Goal: Task Accomplishment & Management: Manage account settings

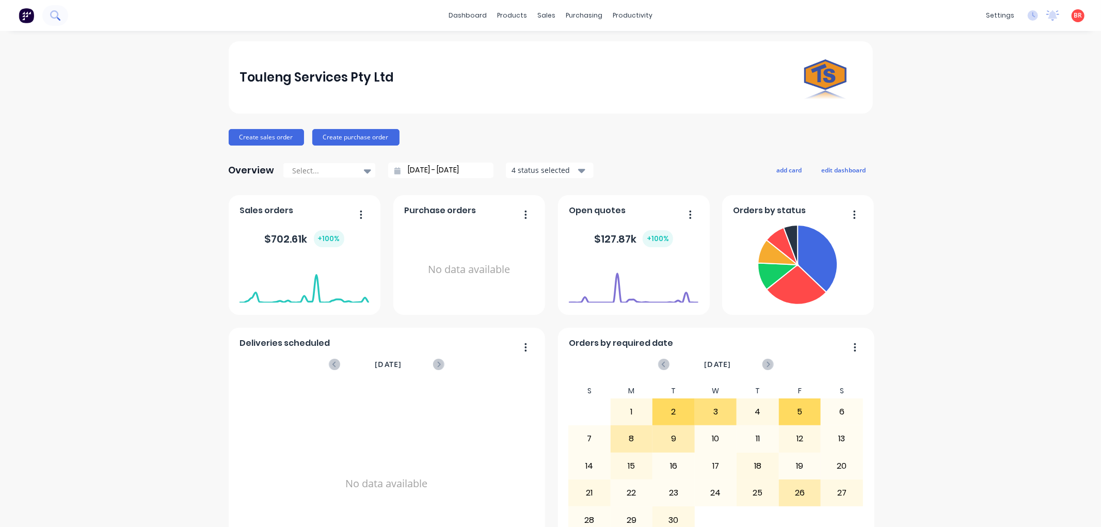
click at [60, 12] on button at bounding box center [55, 15] width 26 height 21
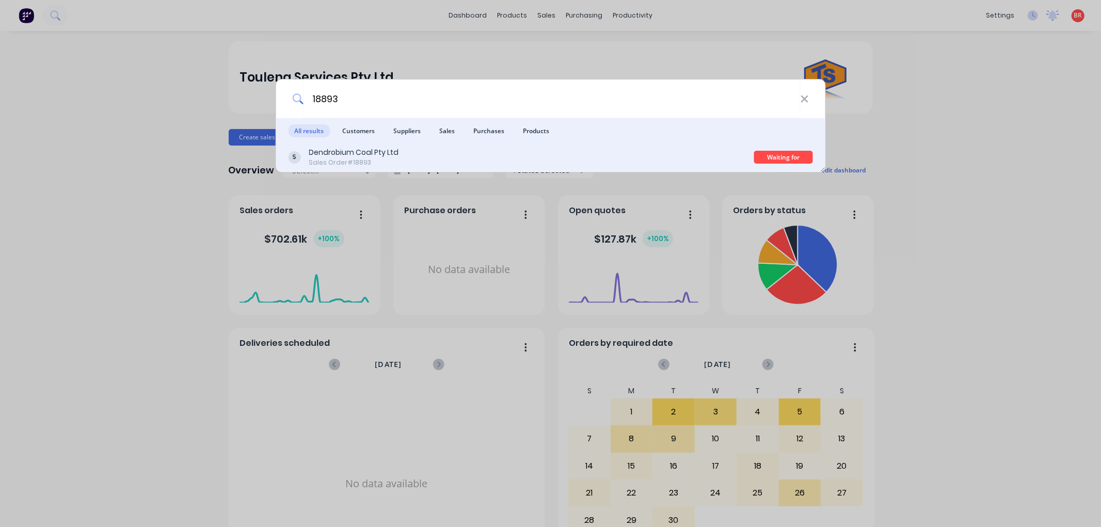
type input "18893"
click at [510, 158] on div "Dendrobium Coal Pty Ltd Sales Order #18893" at bounding box center [521, 157] width 466 height 20
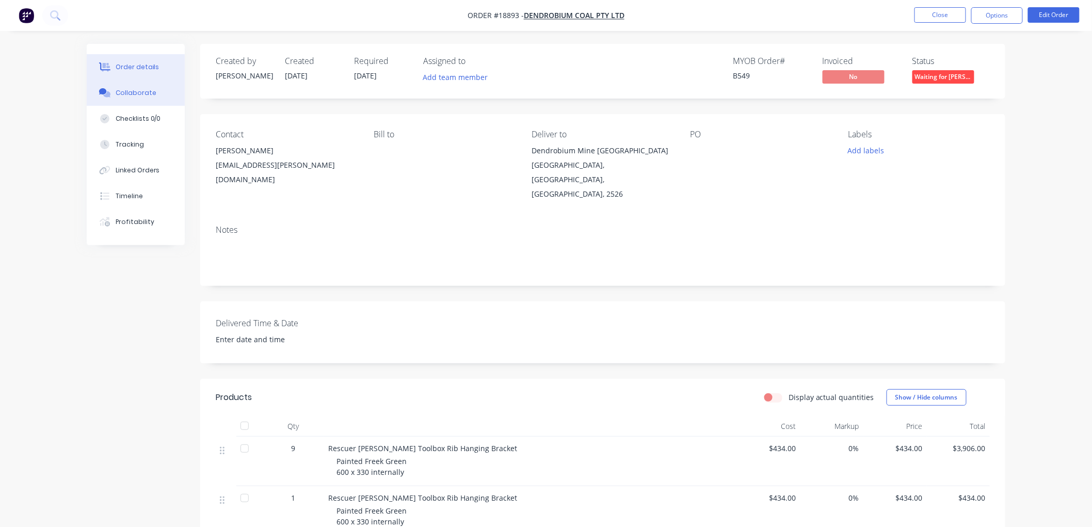
click at [133, 93] on div "Collaborate" at bounding box center [136, 92] width 41 height 9
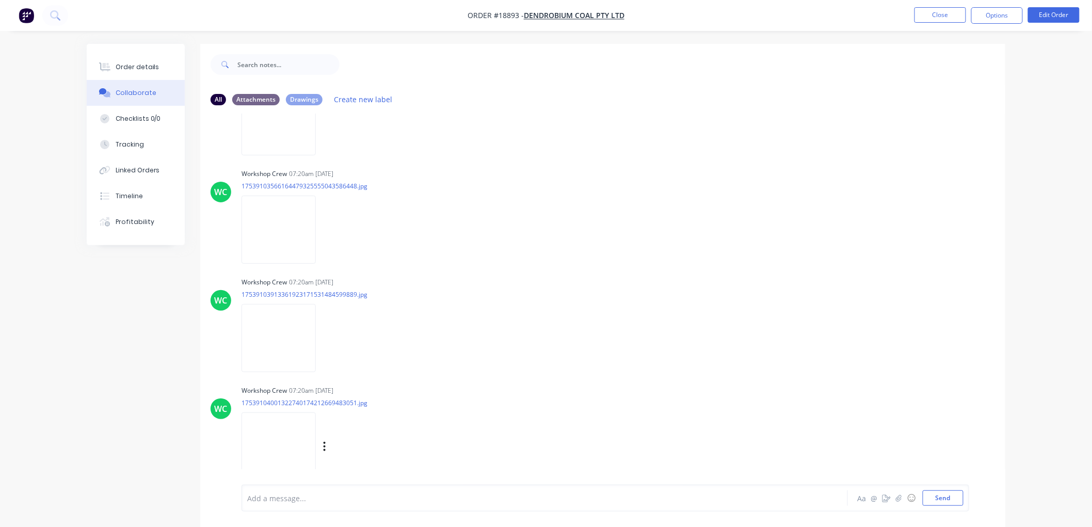
scroll to position [1046, 0]
click at [896, 496] on icon "button" at bounding box center [899, 497] width 6 height 7
click at [935, 495] on button "Send" at bounding box center [943, 497] width 41 height 15
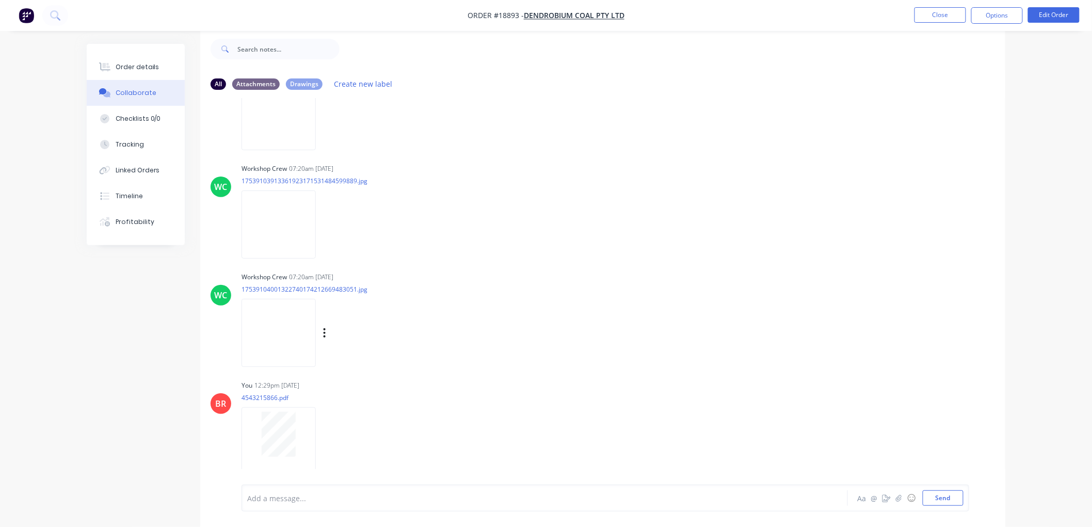
scroll to position [1154, 0]
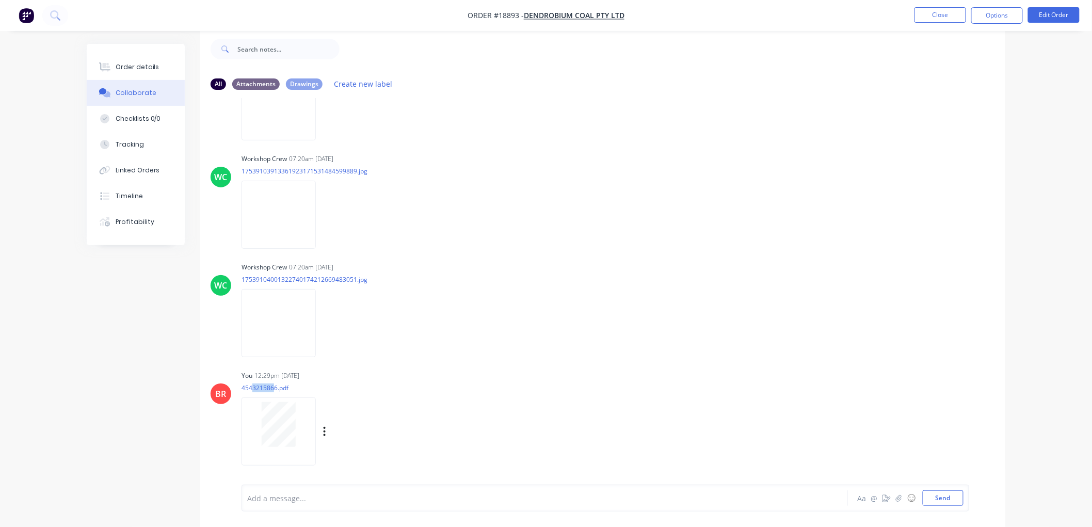
drag, startPoint x: 275, startPoint y: 389, endPoint x: 253, endPoint y: 389, distance: 21.7
click at [253, 389] on p "4543215866.pdf" at bounding box center [335, 387] width 189 height 9
drag, startPoint x: 276, startPoint y: 388, endPoint x: 240, endPoint y: 388, distance: 35.6
click at [240, 388] on div "BR You 12:29pm [DATE] 4543215866.pdf Labels Download Delete" at bounding box center [602, 414] width 805 height 93
copy p "4543215866"
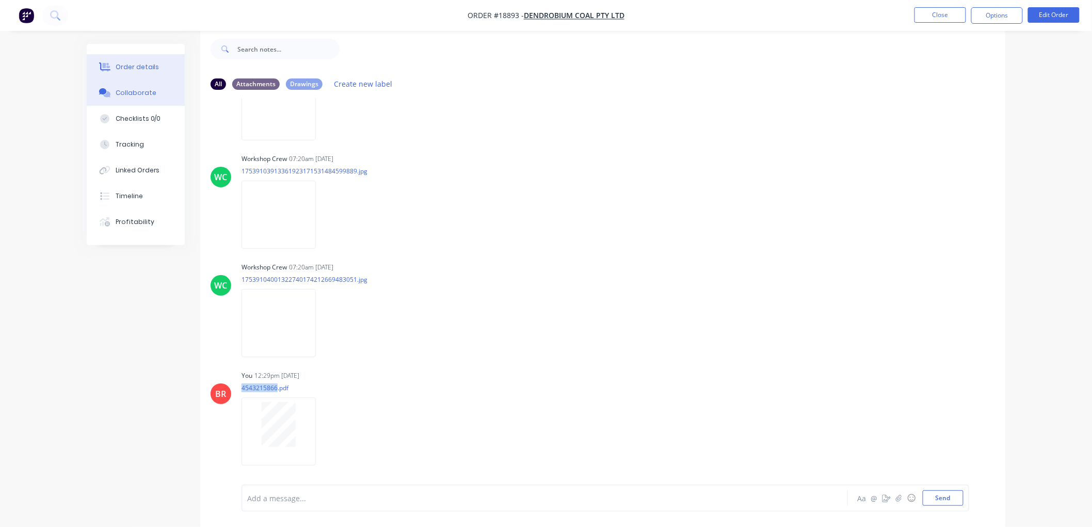
click at [133, 67] on div "Order details" at bounding box center [138, 66] width 44 height 9
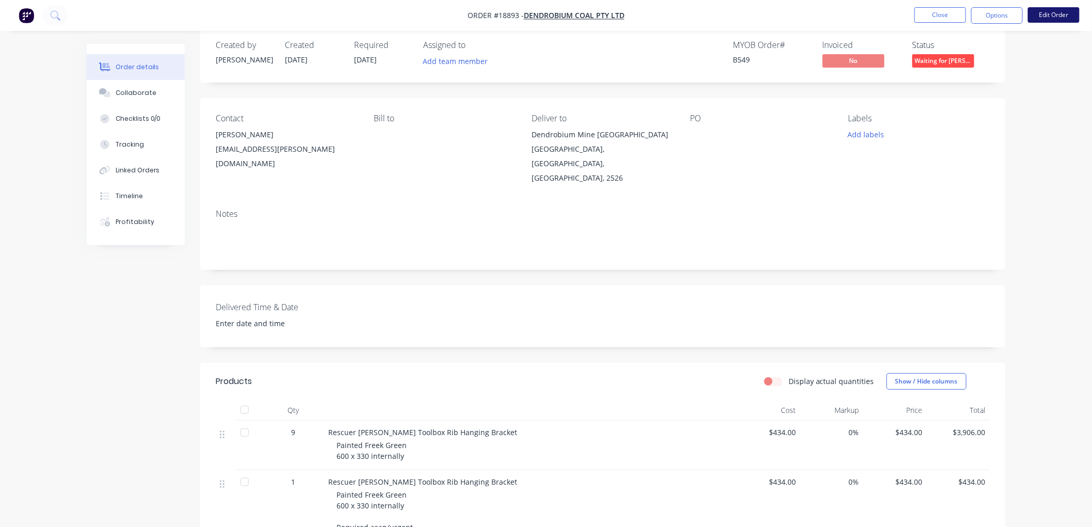
click at [1043, 17] on button "Edit Order" at bounding box center [1054, 14] width 52 height 15
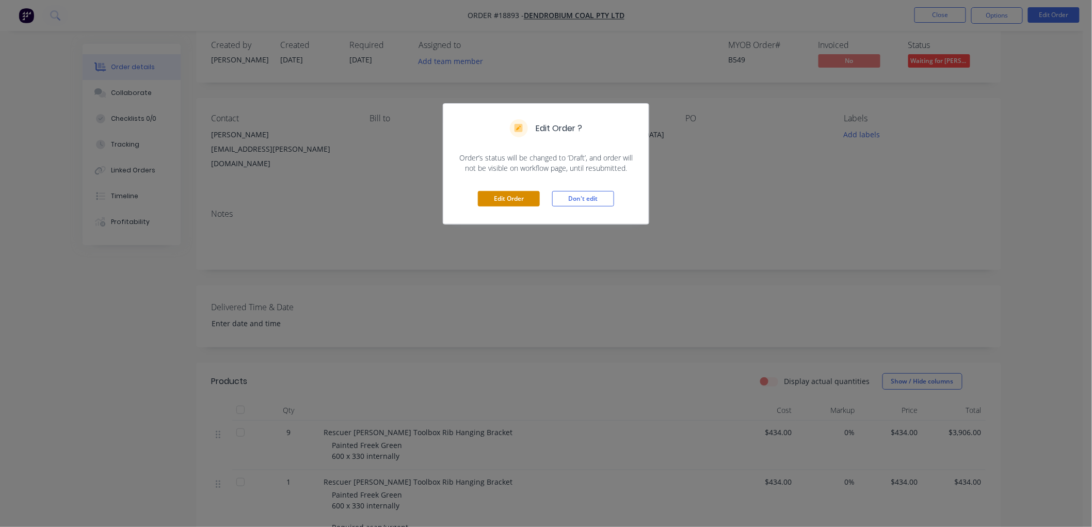
click at [502, 199] on button "Edit Order" at bounding box center [509, 198] width 62 height 15
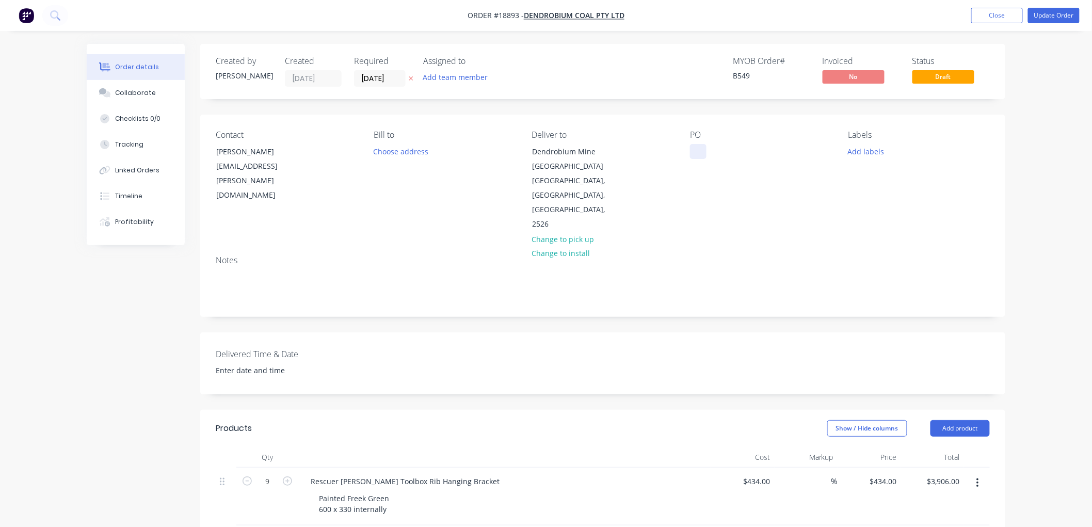
click at [693, 152] on div at bounding box center [698, 151] width 17 height 15
paste div
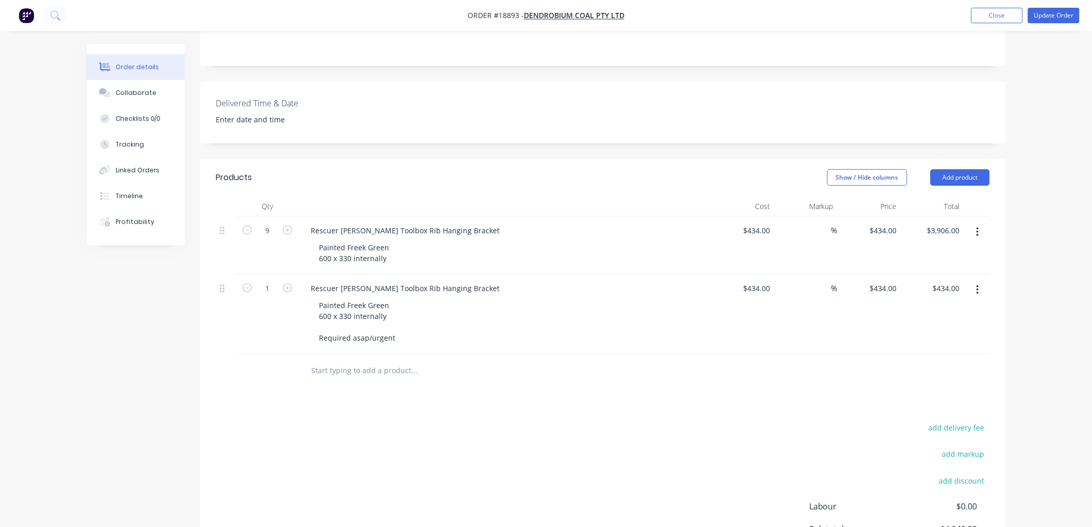
scroll to position [286, 0]
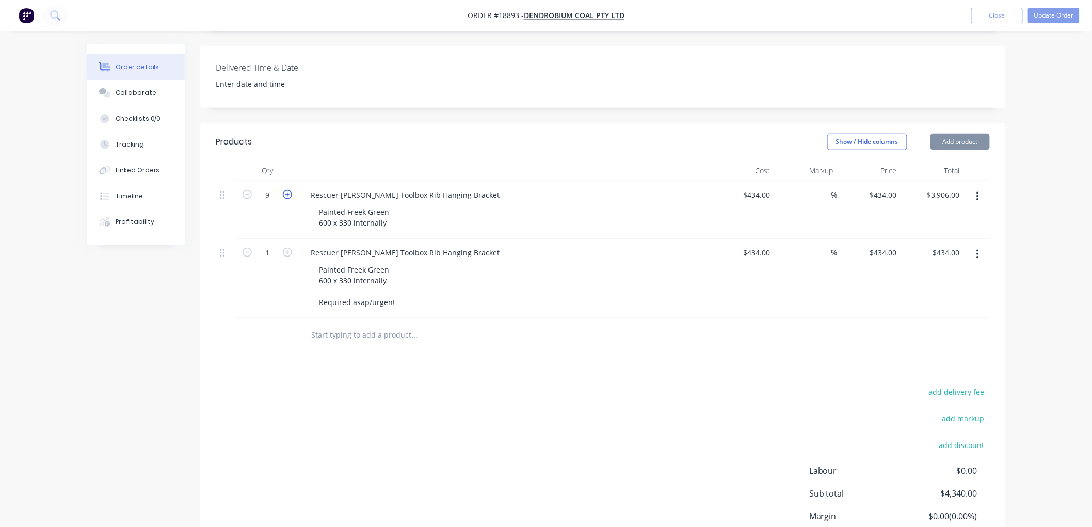
click at [287, 190] on icon "button" at bounding box center [287, 194] width 9 height 9
type input "10"
type input "$4,340.00"
click at [976, 249] on icon "button" at bounding box center [977, 254] width 3 height 11
click at [914, 336] on div "Delete" at bounding box center [940, 343] width 79 height 15
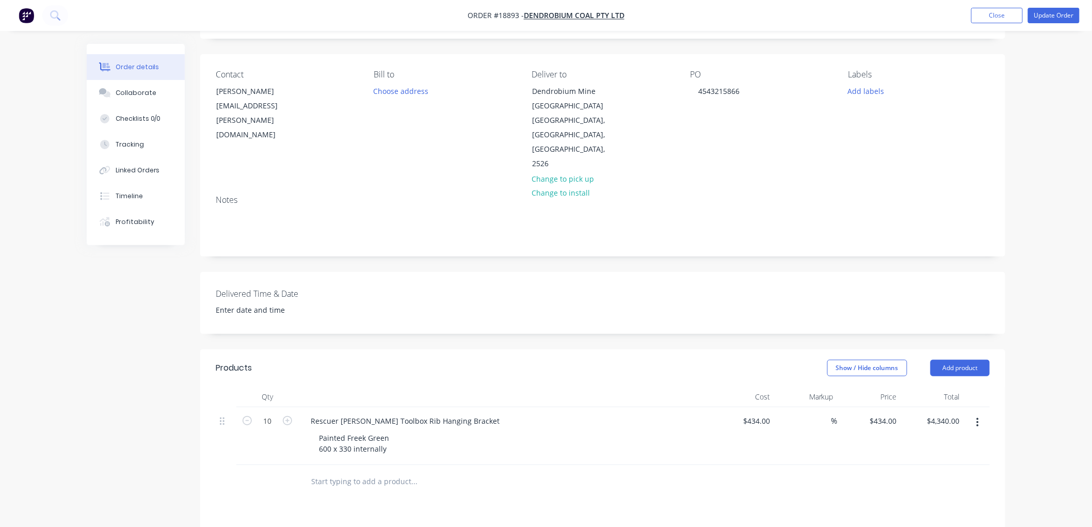
scroll to position [52, 0]
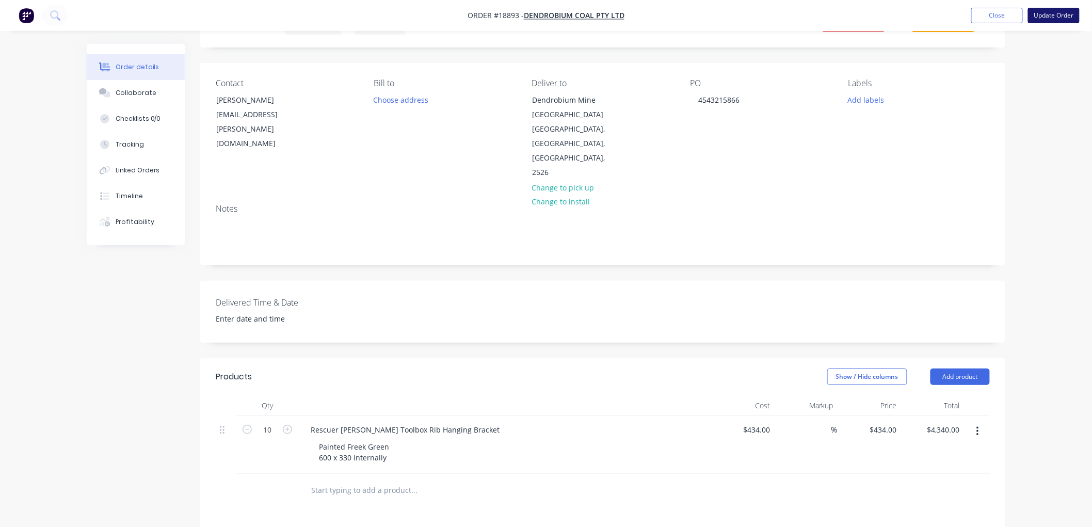
click at [1041, 13] on button "Update Order" at bounding box center [1054, 15] width 52 height 15
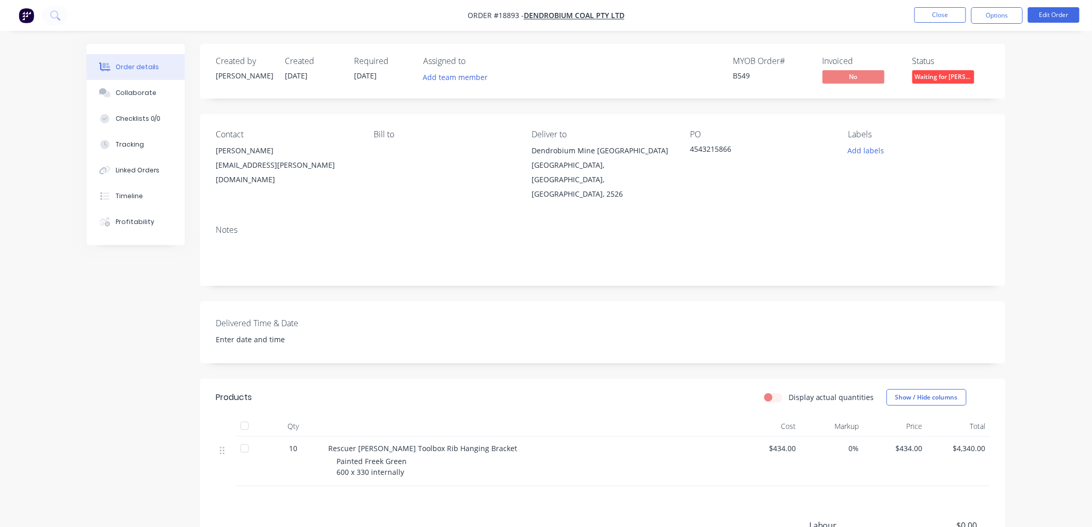
click at [951, 74] on span "Waiting for [PERSON_NAME]" at bounding box center [943, 76] width 62 height 13
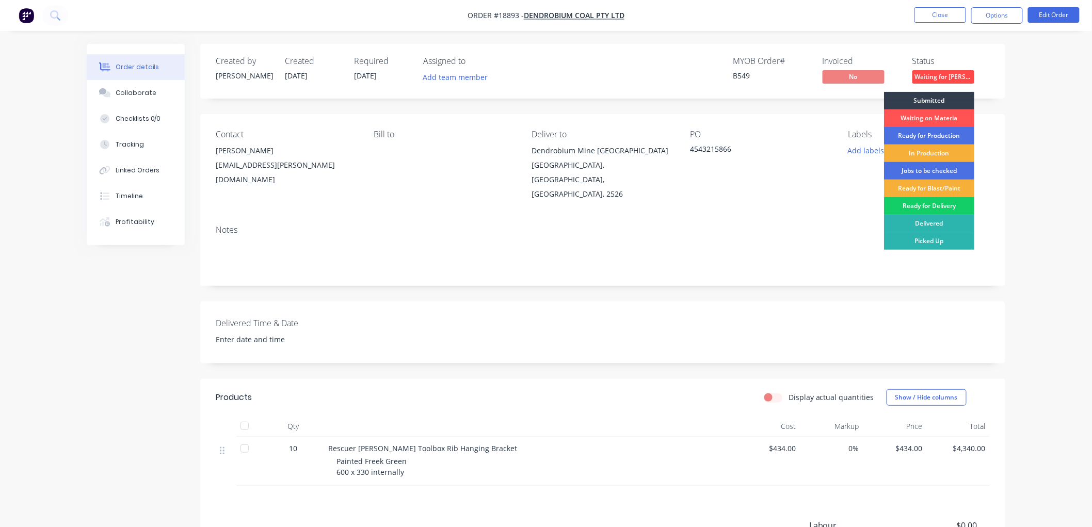
click at [929, 208] on div "Ready for Delivery" at bounding box center [929, 206] width 90 height 18
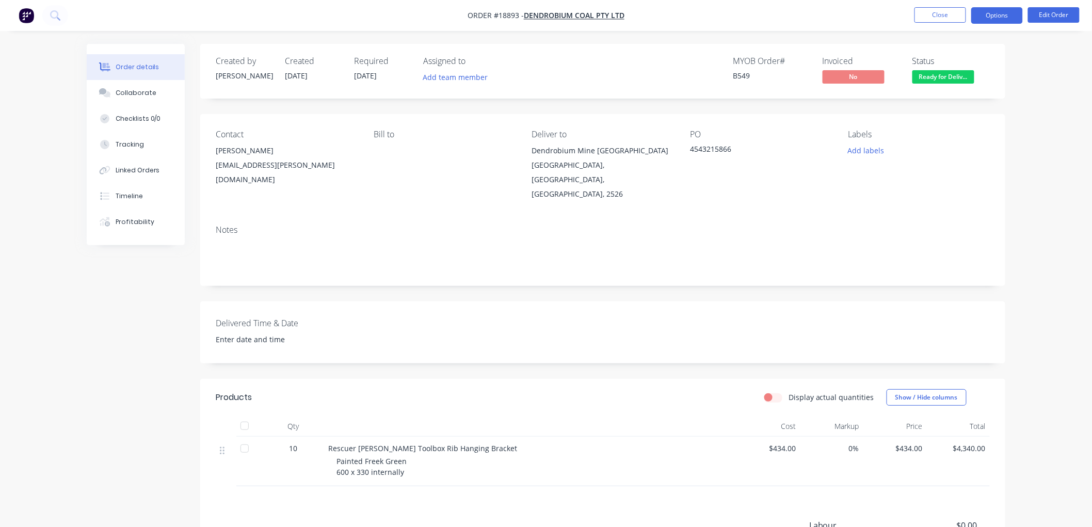
click at [982, 17] on button "Options" at bounding box center [997, 15] width 52 height 17
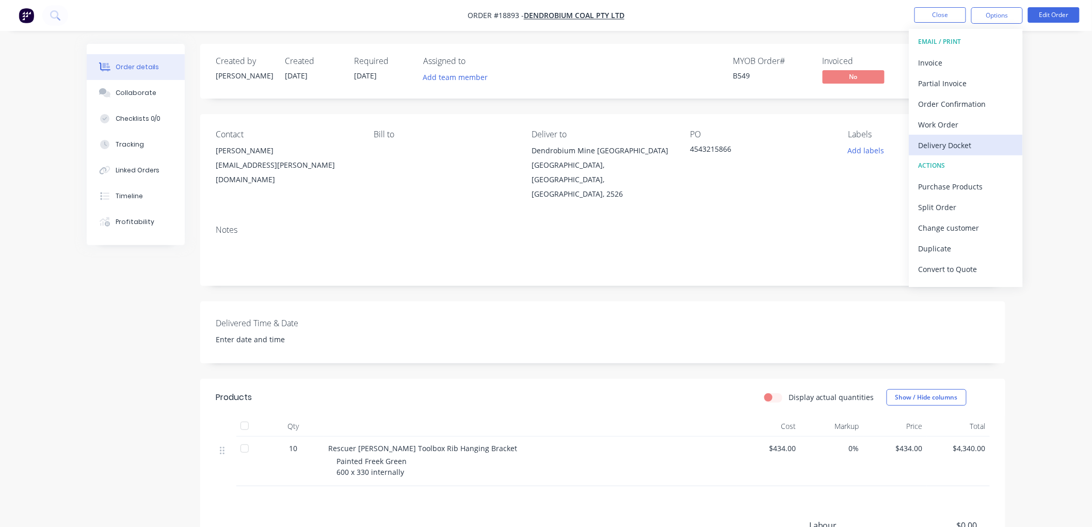
click at [946, 145] on div "Delivery Docket" at bounding box center [965, 145] width 95 height 15
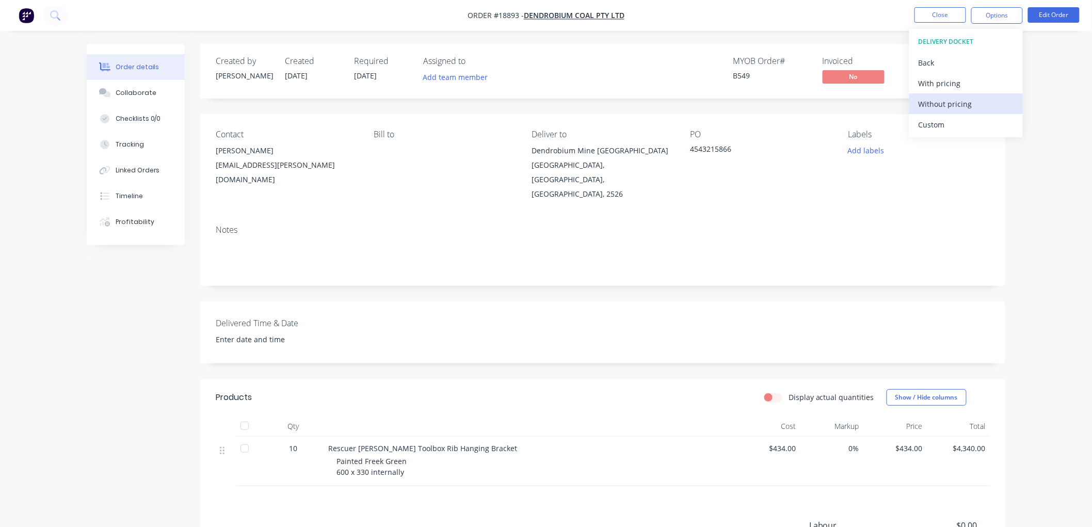
click at [940, 102] on div "Without pricing" at bounding box center [965, 103] width 95 height 15
click at [1061, 114] on div "Order details Collaborate Checklists 0/0 Tracking Linked Orders Timeline Profit…" at bounding box center [546, 335] width 1092 height 670
click at [942, 17] on button "Close" at bounding box center [940, 14] width 52 height 15
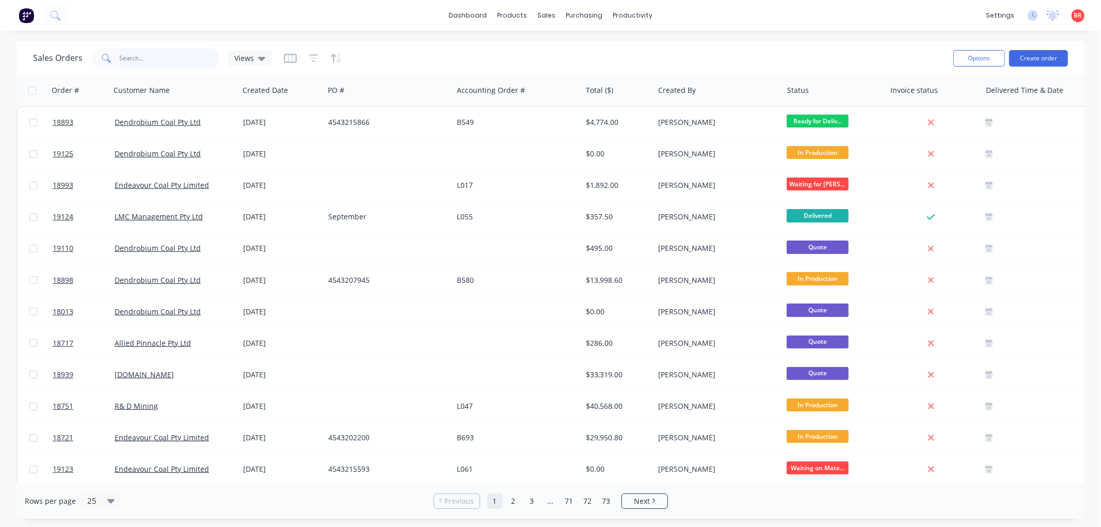
click at [144, 49] on input "text" at bounding box center [170, 58] width 101 height 21
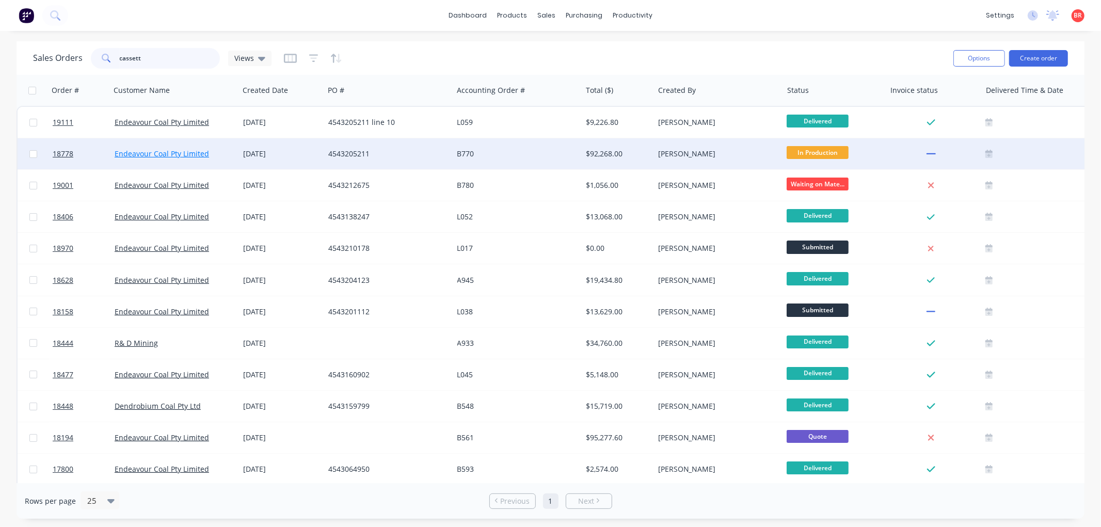
type input "cassett"
click at [151, 154] on link "Endeavour Coal Pty Limited" at bounding box center [162, 154] width 94 height 10
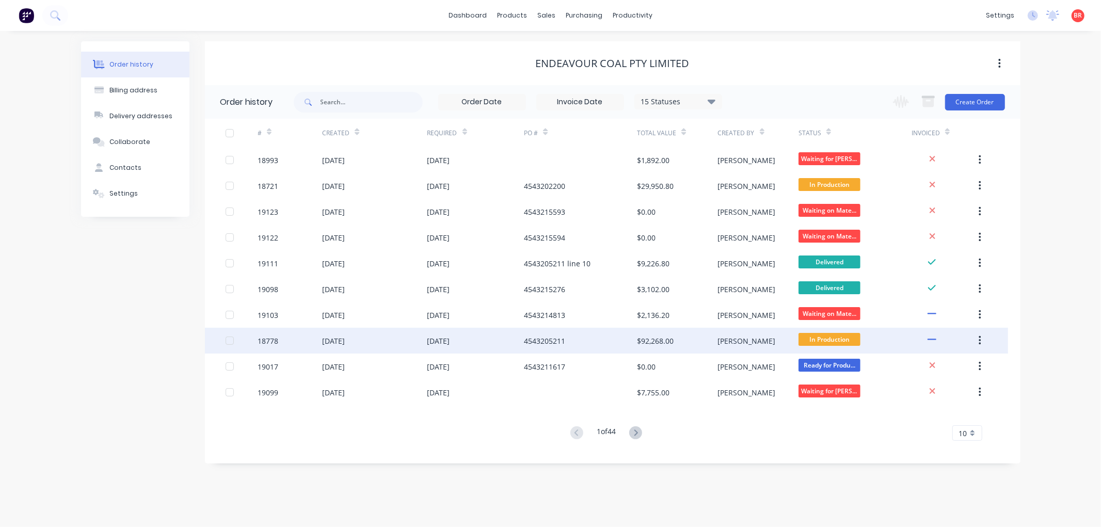
click at [266, 340] on div "18778" at bounding box center [267, 340] width 21 height 11
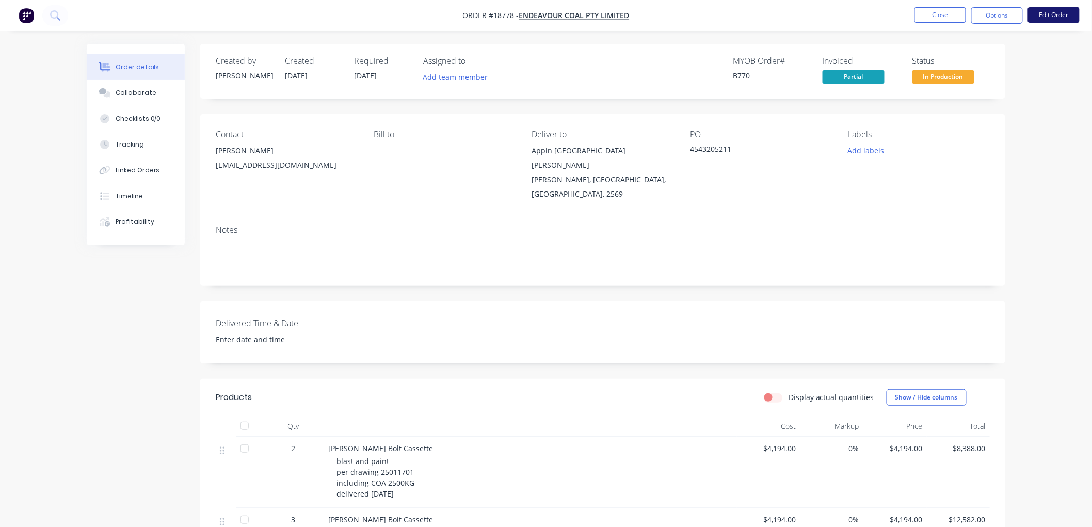
click at [1043, 13] on button "Edit Order" at bounding box center [1054, 14] width 52 height 15
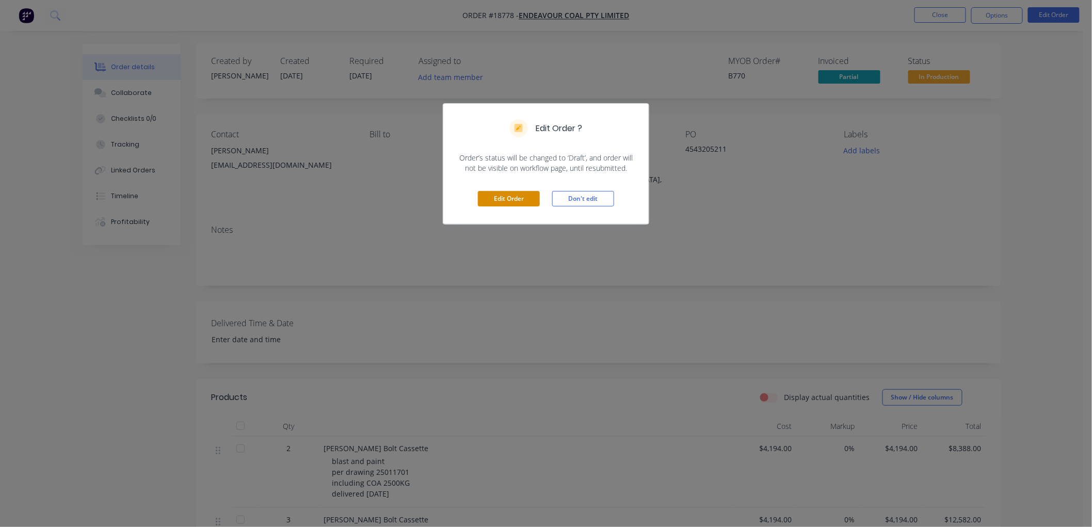
click at [503, 197] on button "Edit Order" at bounding box center [509, 198] width 62 height 15
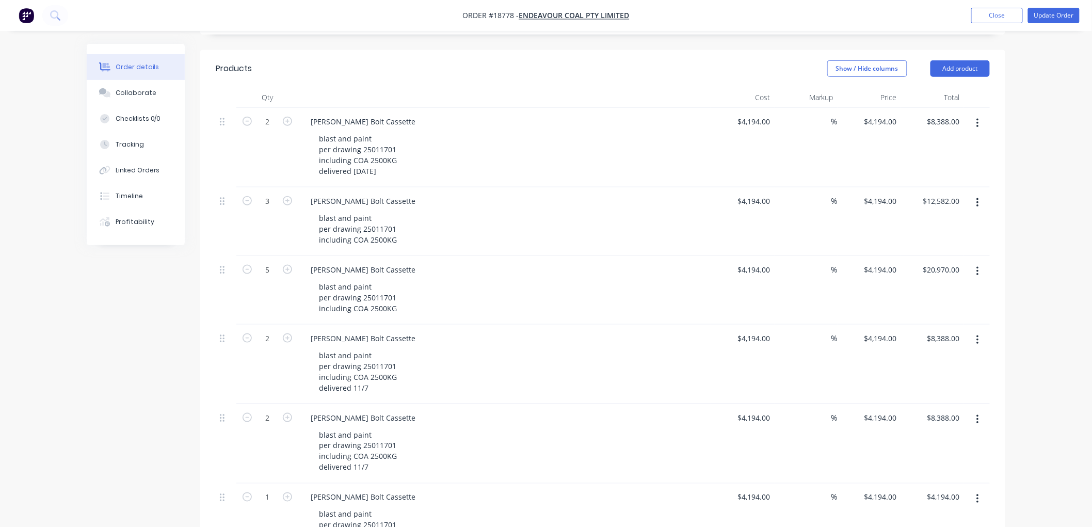
scroll to position [401, 0]
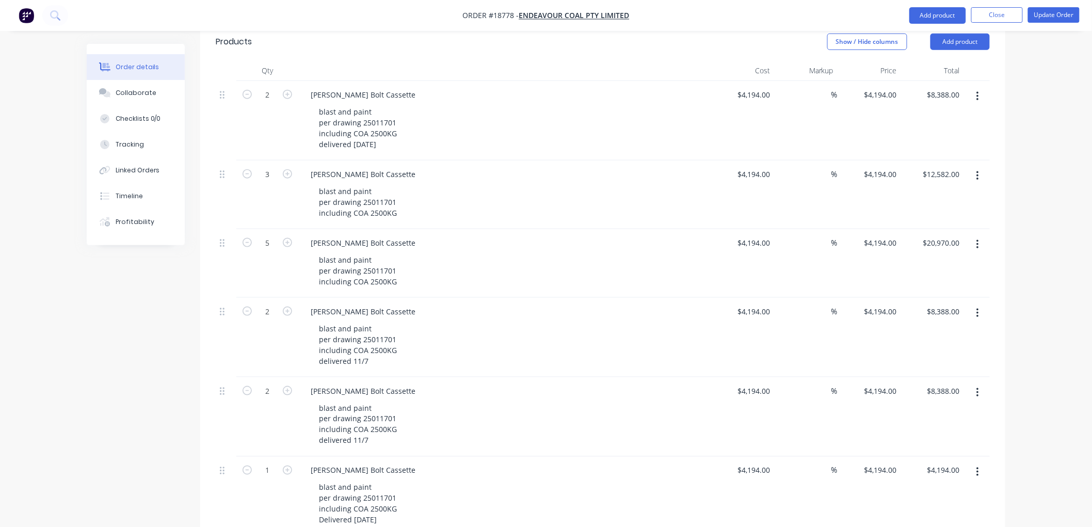
click at [978, 171] on icon "button" at bounding box center [977, 175] width 2 height 9
click at [929, 216] on div "Duplicate" at bounding box center [940, 223] width 79 height 15
click at [247, 169] on icon "button" at bounding box center [247, 173] width 9 height 9
type input "2"
type input "$8,388.00"
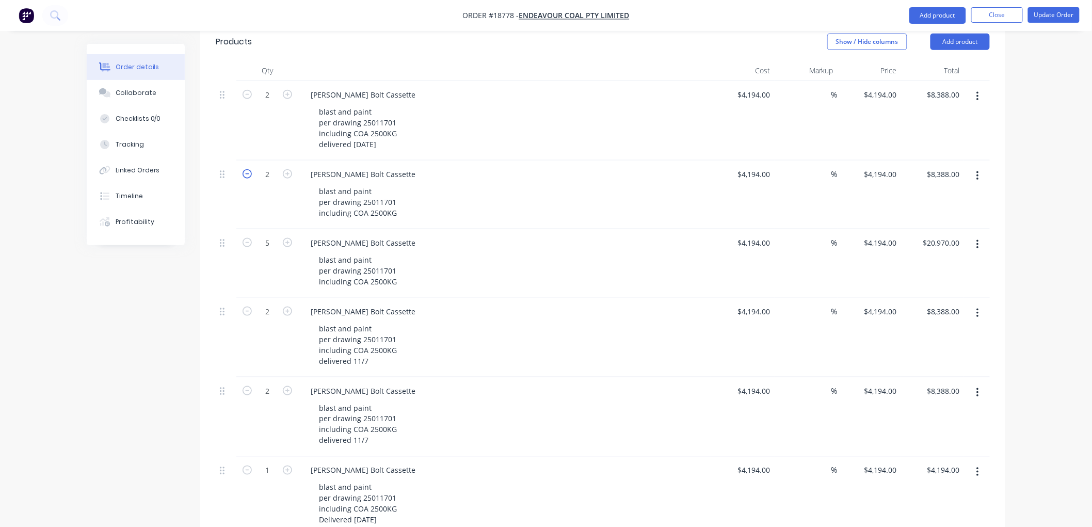
click at [246, 169] on icon "button" at bounding box center [247, 173] width 9 height 9
type input "1"
type input "$4,194.00"
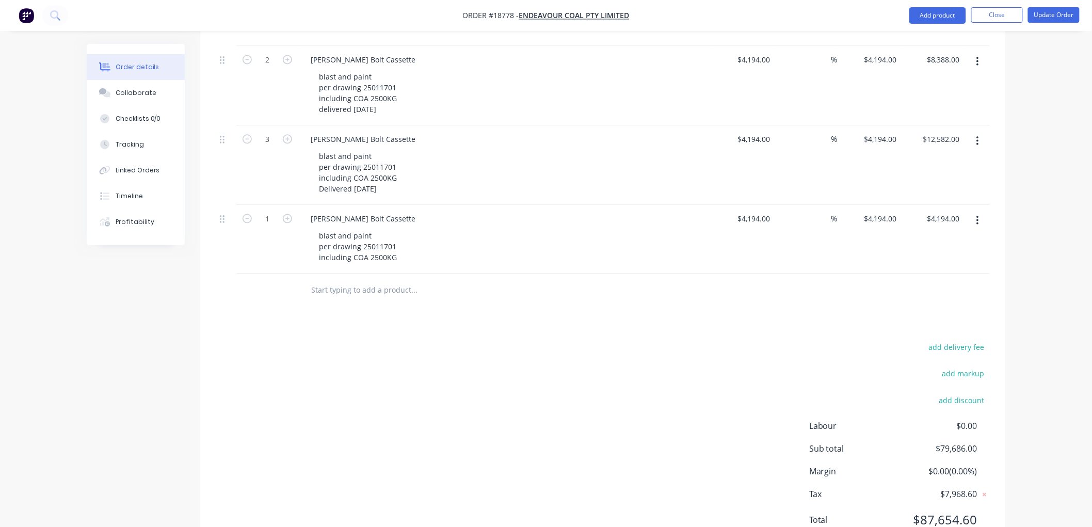
scroll to position [834, 0]
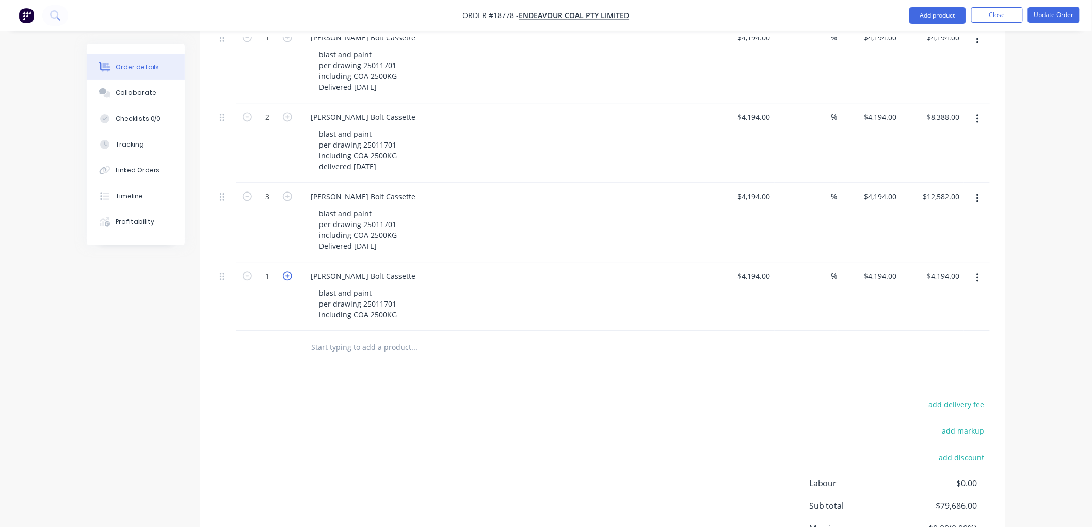
click at [290, 271] on icon "button" at bounding box center [287, 275] width 9 height 9
type input "2"
type input "$8,388.00"
click at [398, 285] on div "blast and paint per drawing 25011701 including COA 2500KG" at bounding box center [358, 303] width 94 height 37
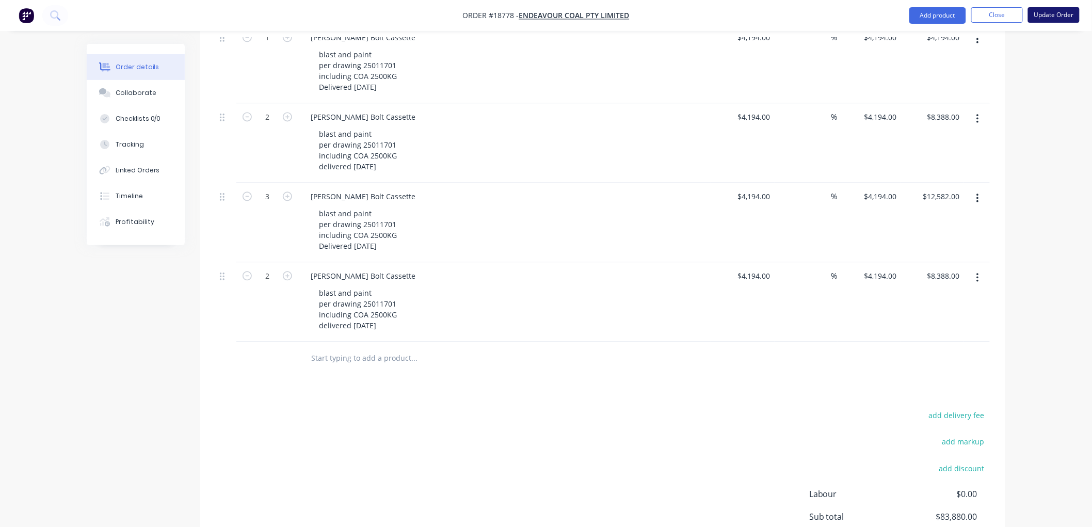
click at [1060, 19] on button "Update Order" at bounding box center [1054, 14] width 52 height 15
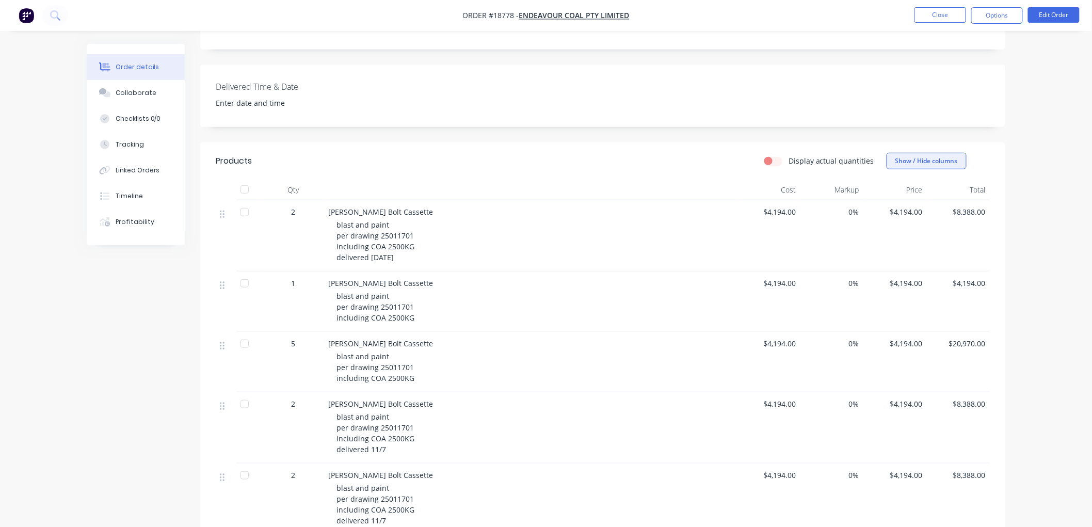
scroll to position [229, 0]
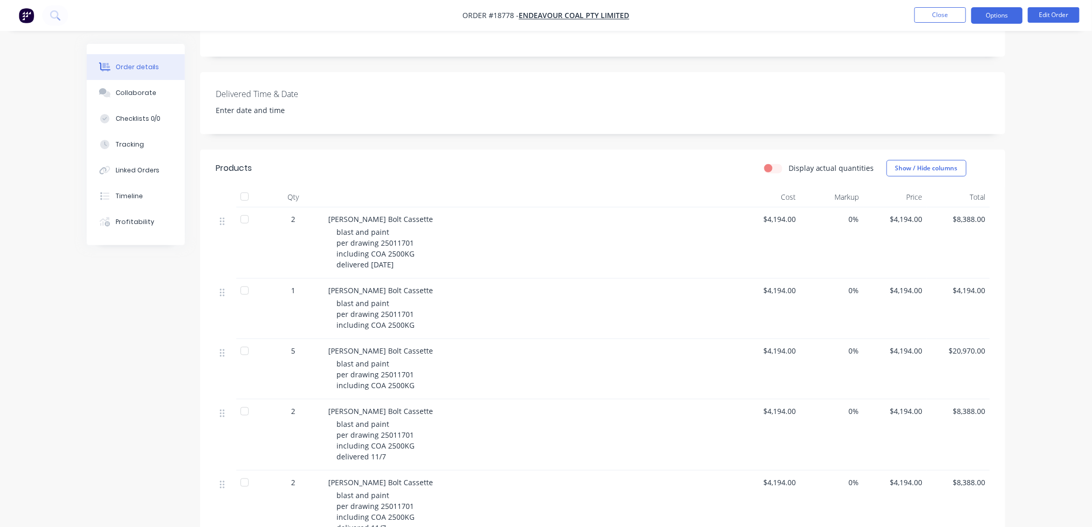
click at [997, 14] on button "Options" at bounding box center [997, 15] width 52 height 17
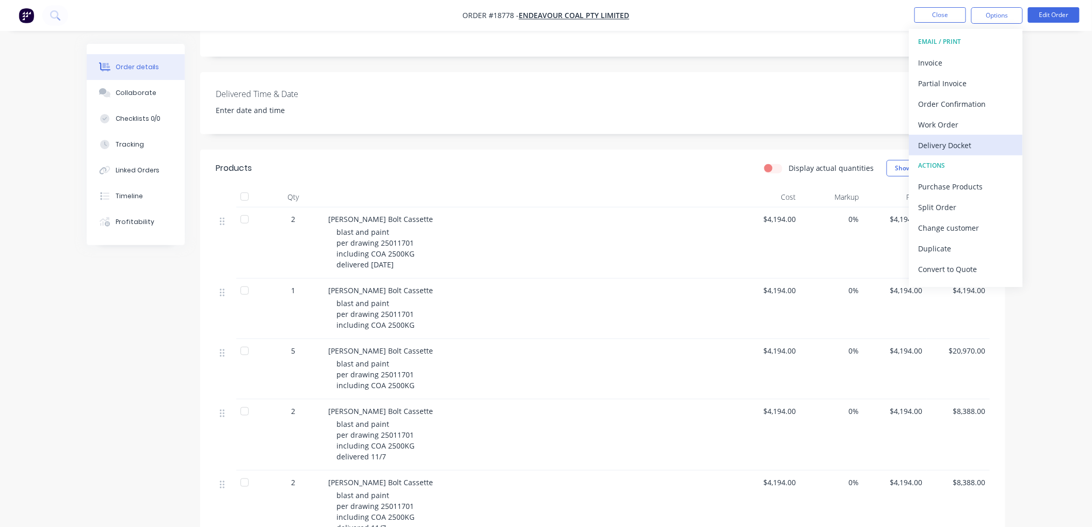
click at [950, 150] on div "Delivery Docket" at bounding box center [965, 145] width 95 height 15
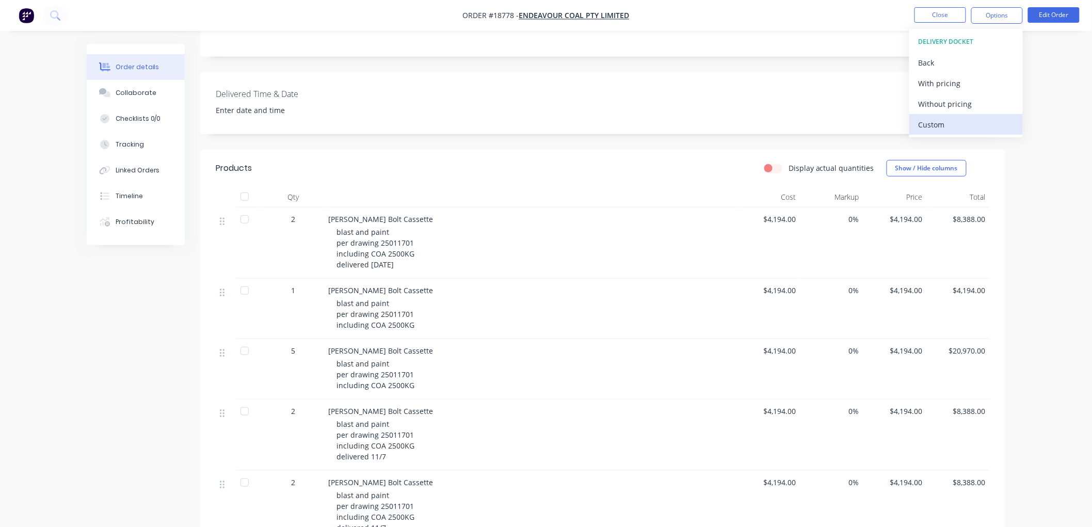
click at [935, 125] on div "Custom" at bounding box center [965, 124] width 95 height 15
click at [931, 106] on div "Without pricing" at bounding box center [965, 103] width 95 height 15
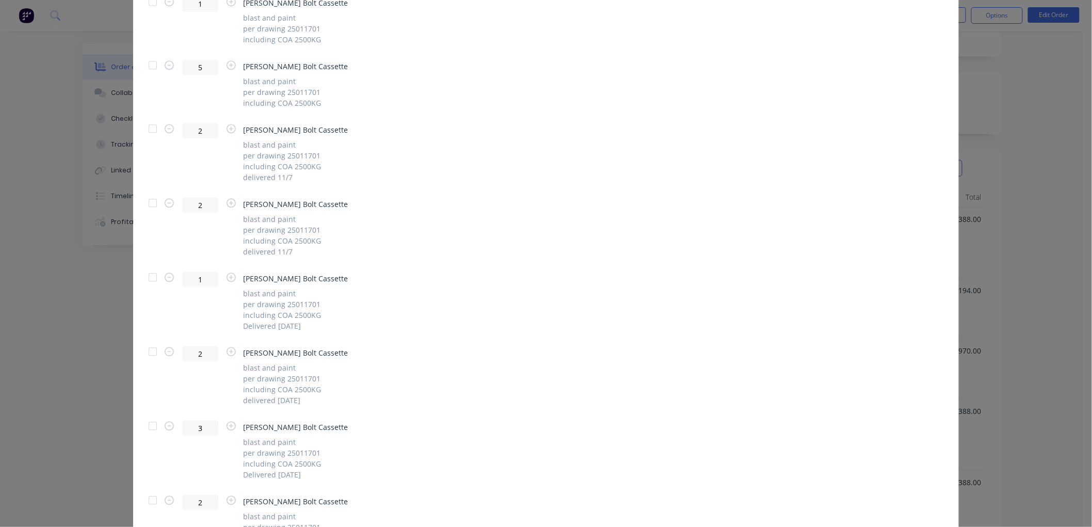
scroll to position [2593, 0]
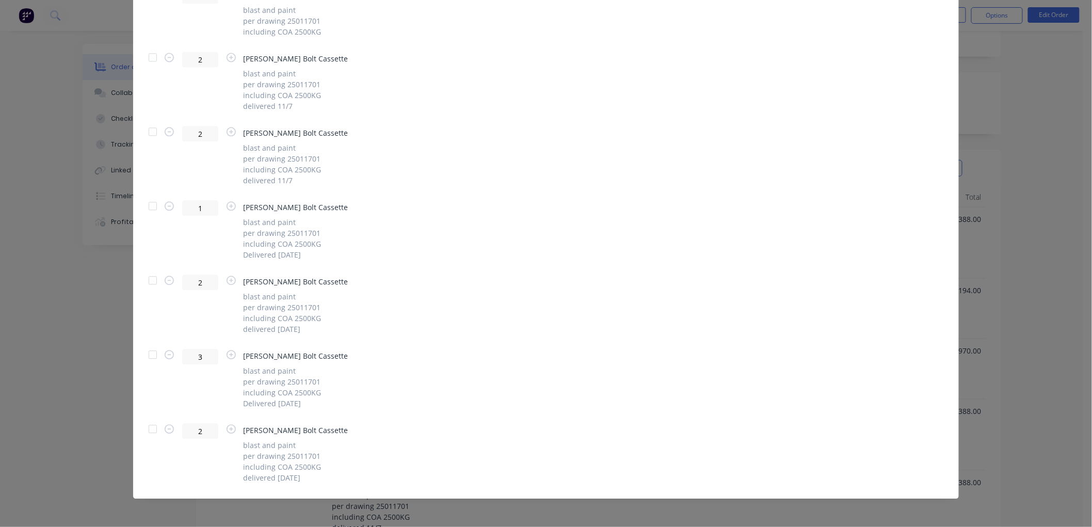
click at [148, 429] on div at bounding box center [152, 428] width 21 height 21
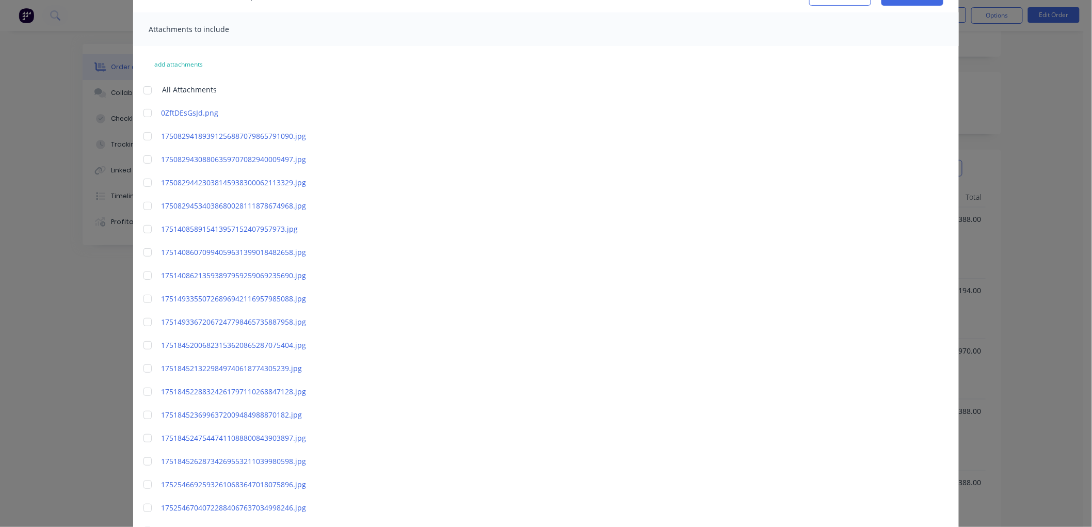
scroll to position [0, 0]
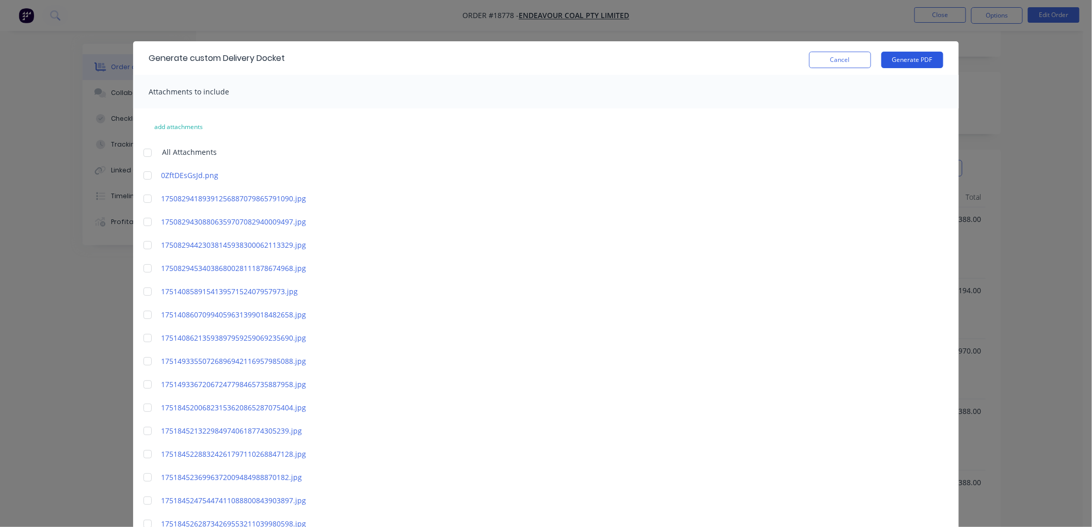
click at [895, 59] on button "Generate PDF" at bounding box center [912, 60] width 62 height 17
click at [825, 63] on button "Cancel" at bounding box center [840, 60] width 62 height 17
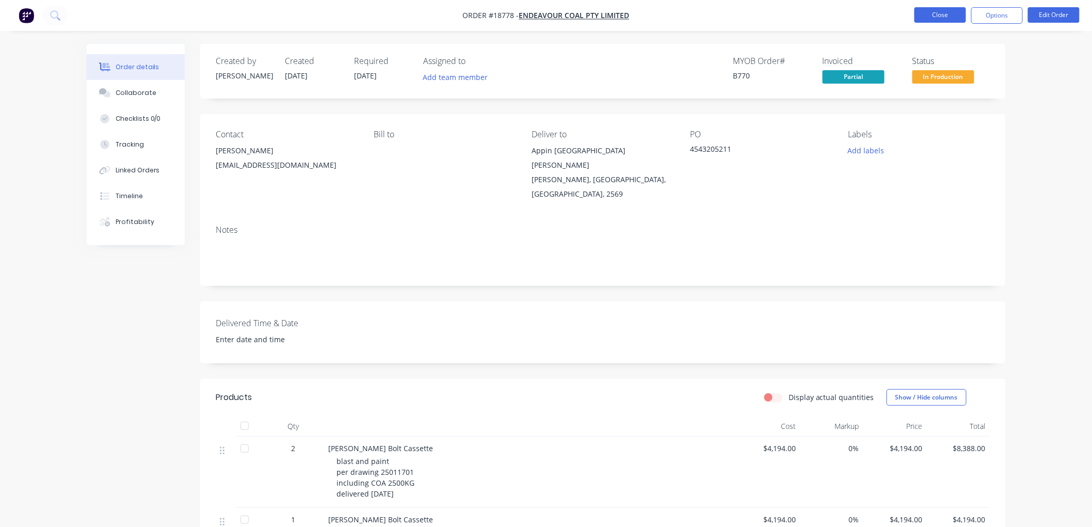
click at [932, 17] on button "Close" at bounding box center [940, 14] width 52 height 15
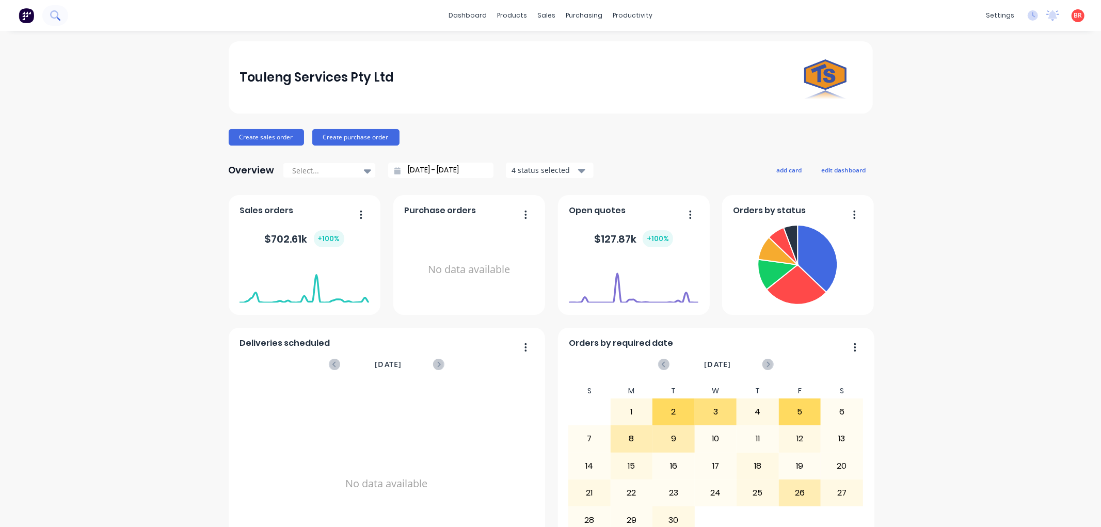
click at [55, 15] on icon at bounding box center [55, 15] width 10 height 10
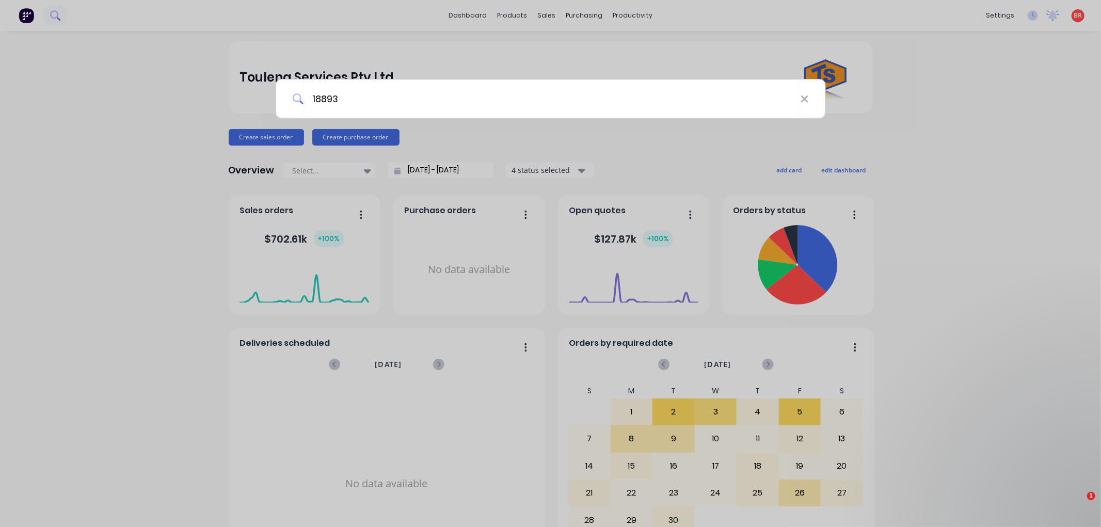
type input "18893"
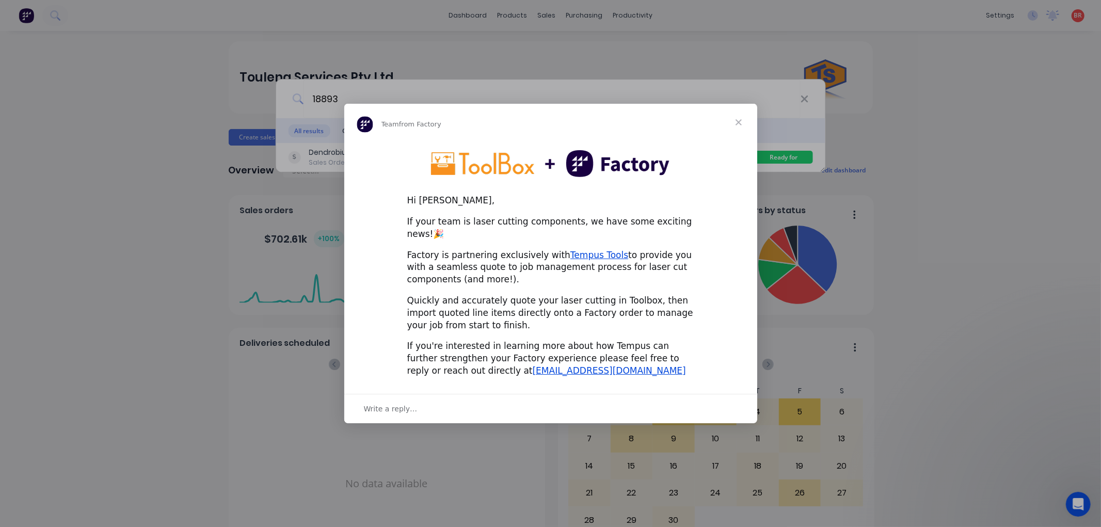
click at [735, 127] on span "Close" at bounding box center [738, 122] width 37 height 37
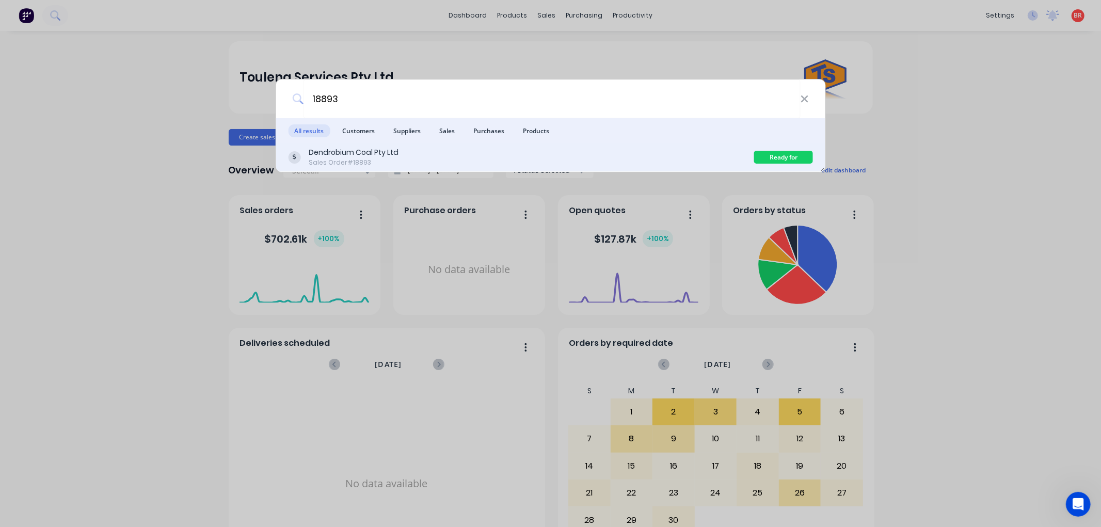
click at [547, 152] on div "Dendrobium Coal Pty Ltd Sales Order #18893" at bounding box center [521, 157] width 466 height 20
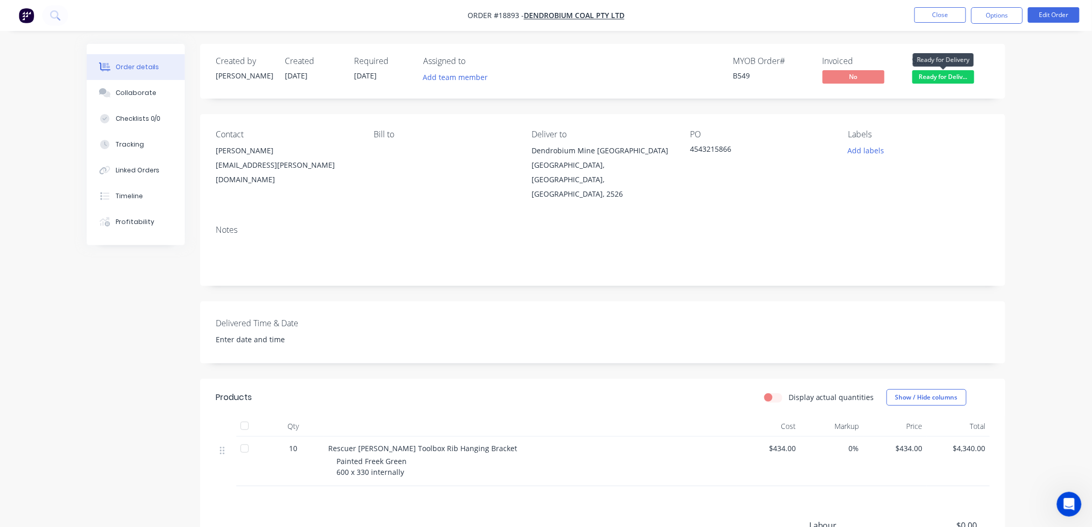
click at [939, 76] on span "Ready for Deliv..." at bounding box center [943, 76] width 62 height 13
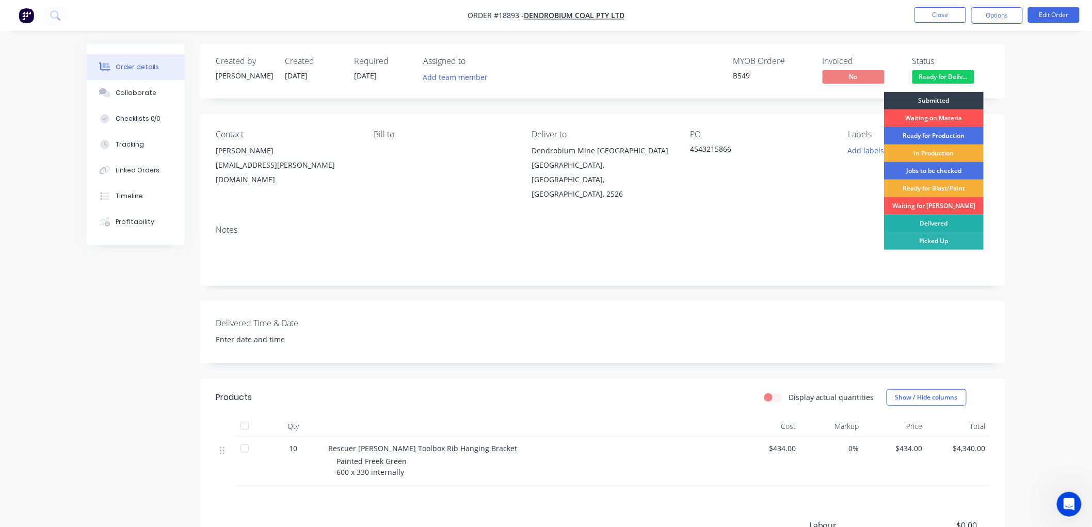
click at [930, 218] on div "Delivered" at bounding box center [934, 224] width 100 height 18
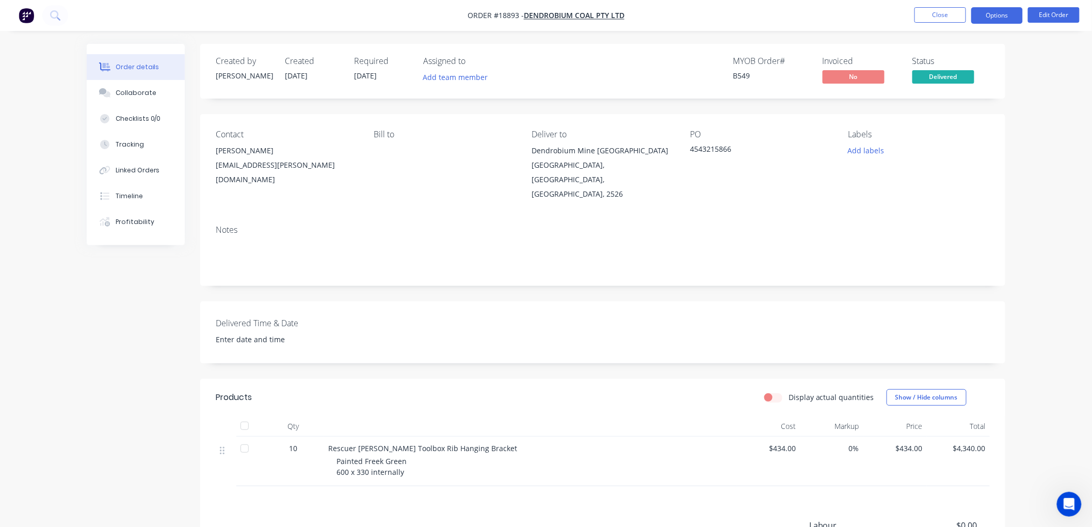
click at [994, 7] on button "Options" at bounding box center [997, 15] width 52 height 17
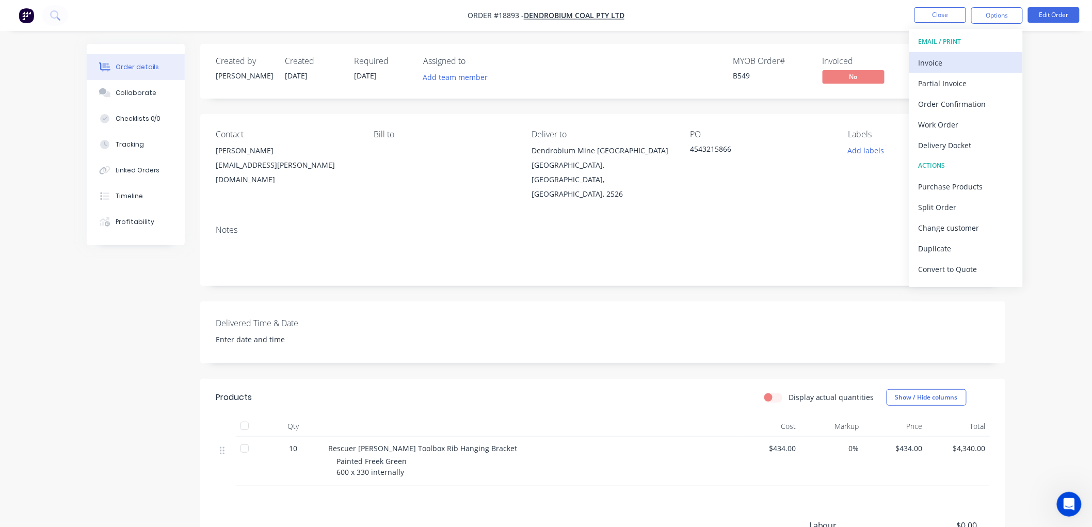
click at [931, 63] on div "Invoice" at bounding box center [965, 62] width 95 height 15
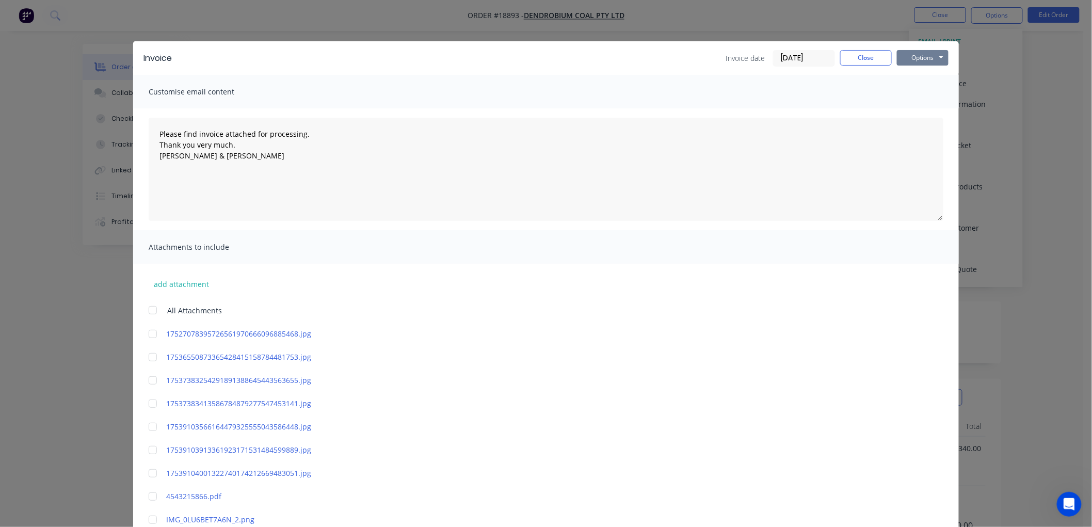
click at [912, 58] on button "Options" at bounding box center [923, 57] width 52 height 15
click at [916, 88] on button "Print" at bounding box center [930, 93] width 66 height 17
type textarea "Please find invoice attached for processing. Thank you very much. Brett & Dean"
click at [840, 61] on button "Close" at bounding box center [866, 57] width 52 height 15
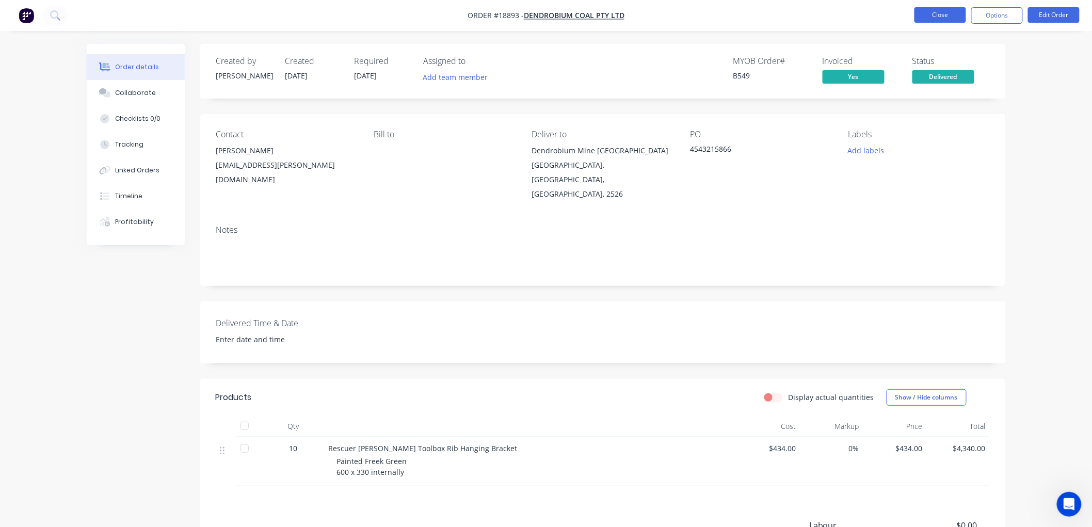
click at [944, 15] on button "Close" at bounding box center [940, 14] width 52 height 15
